Goal: Find specific page/section: Find specific page/section

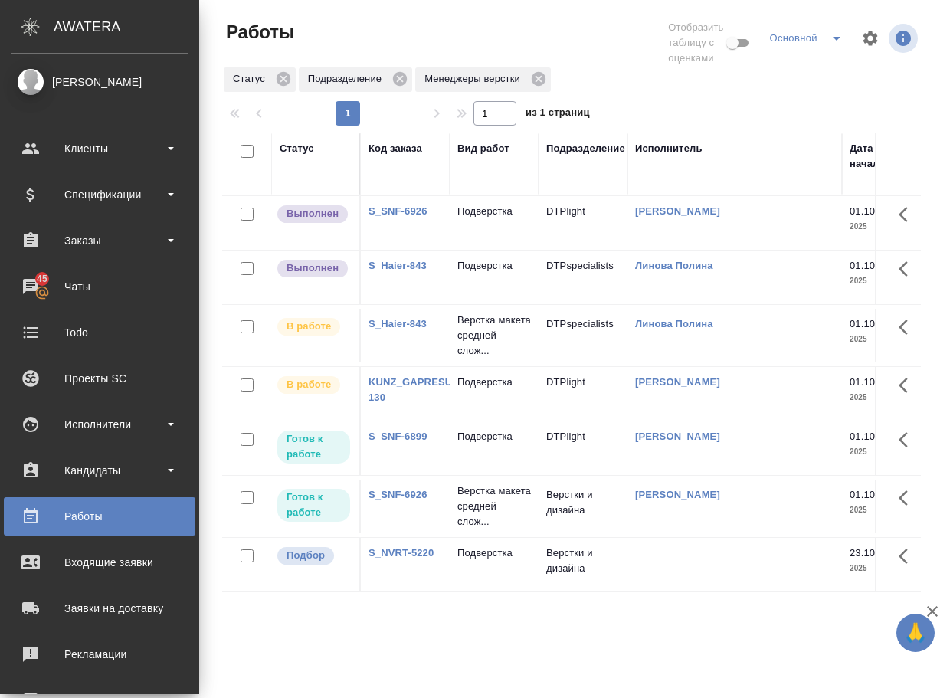
click at [950, 52] on html "🙏 .cls-1 fill:#fff; AWATERA Arsenyeva [PERSON_NAME] Спецификации Заказы 45 Чаты…" at bounding box center [475, 349] width 950 height 698
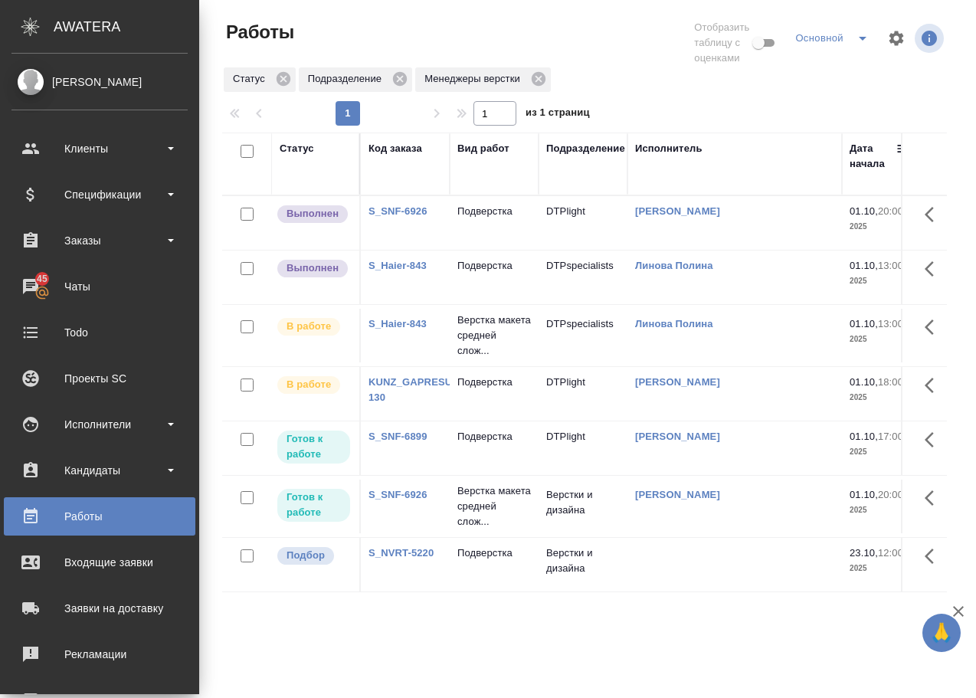
click at [493, 224] on td "Подверстка" at bounding box center [494, 223] width 89 height 54
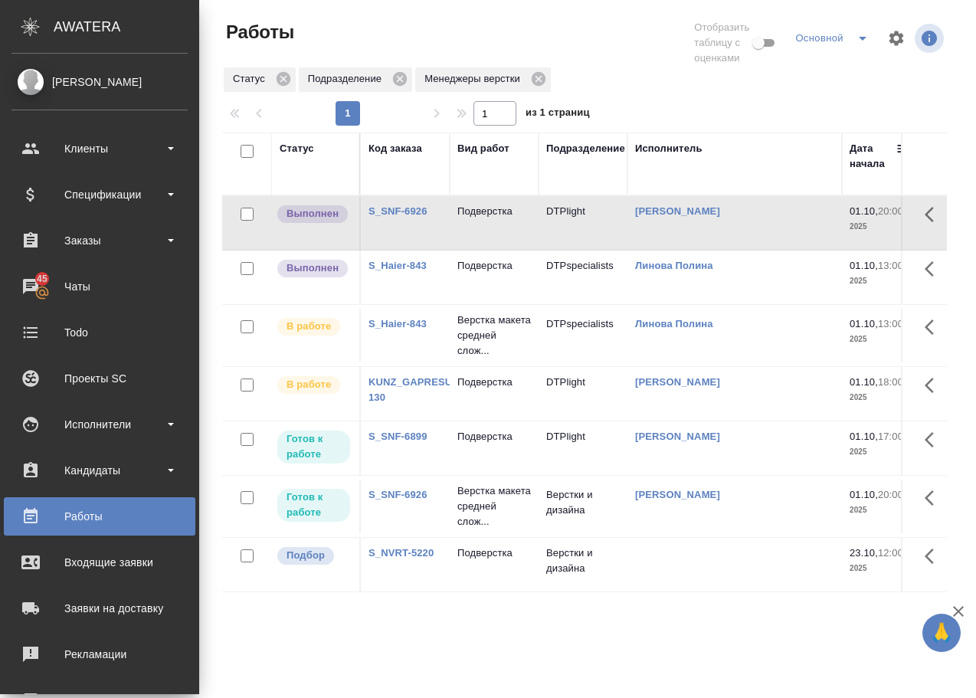
click at [493, 224] on td "Подверстка" at bounding box center [494, 223] width 89 height 54
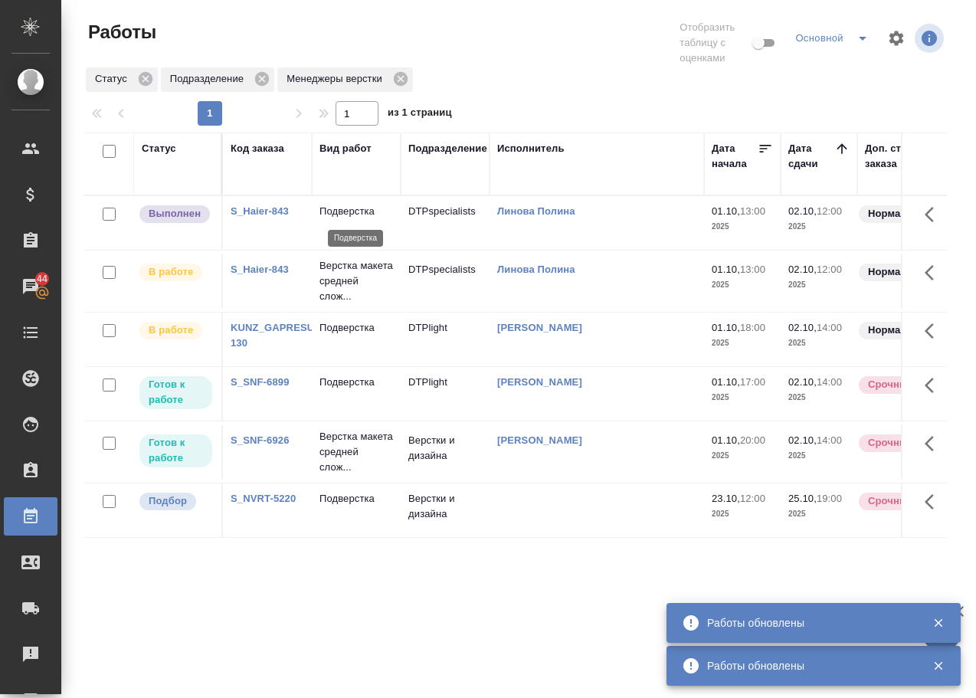
click at [355, 213] on p "Подверстка" at bounding box center [356, 211] width 74 height 15
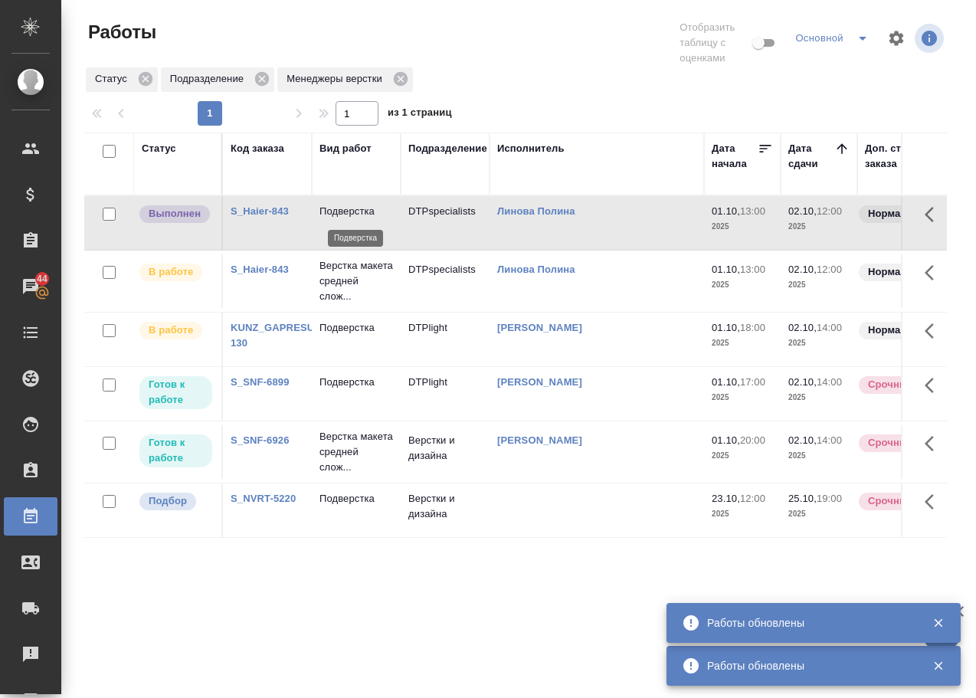
click at [355, 213] on p "Подверстка" at bounding box center [356, 211] width 74 height 15
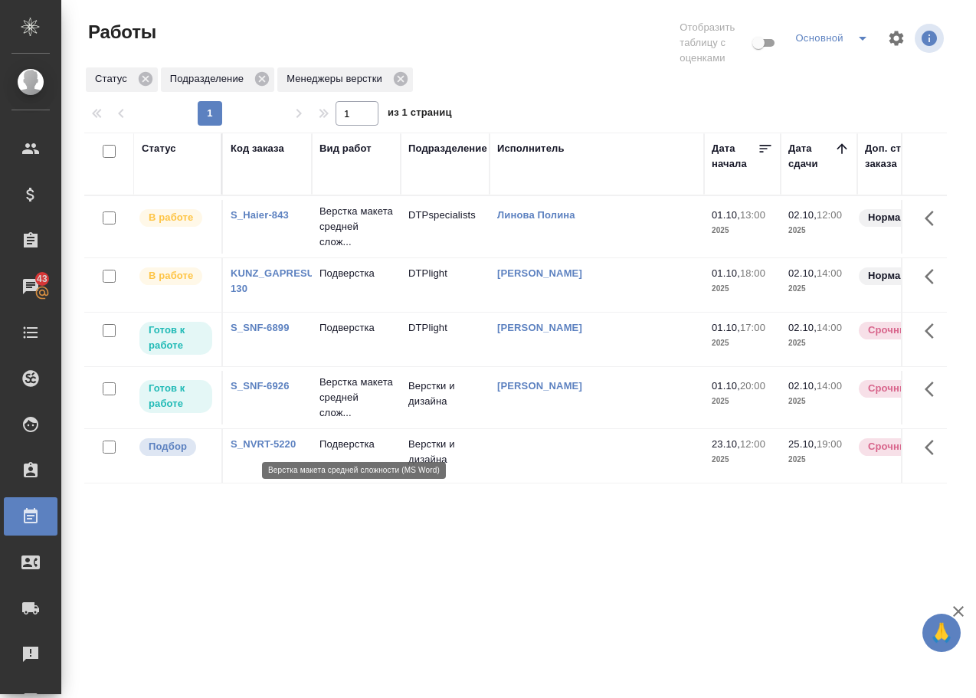
click at [351, 412] on p "Верстка макета средней слож..." at bounding box center [356, 398] width 74 height 46
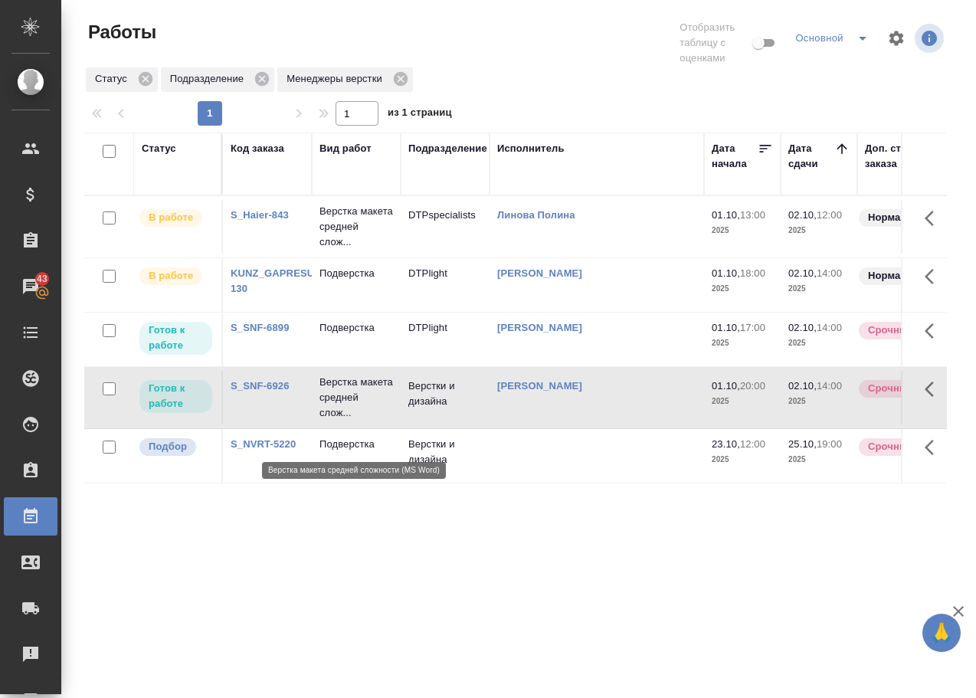
click at [351, 412] on p "Верстка макета средней слож..." at bounding box center [356, 398] width 74 height 46
